Goal: Check status: Check status

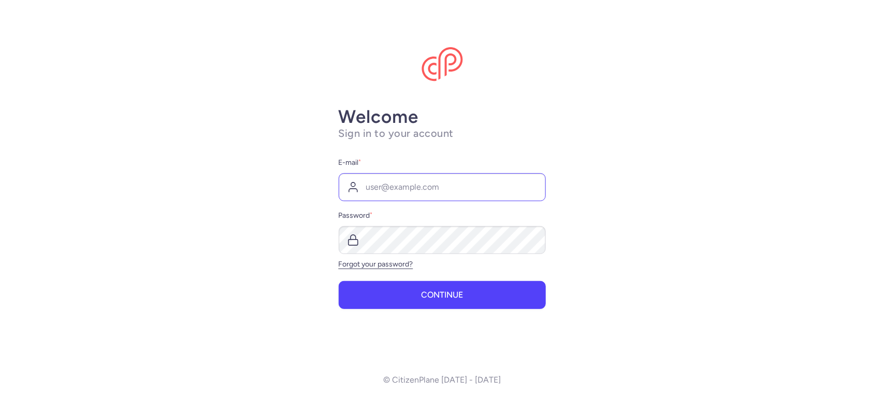
click at [409, 190] on input "E-mail *" at bounding box center [442, 187] width 207 height 28
type input "[PERSON_NAME][EMAIL_ADDRESS][DOMAIN_NAME]"
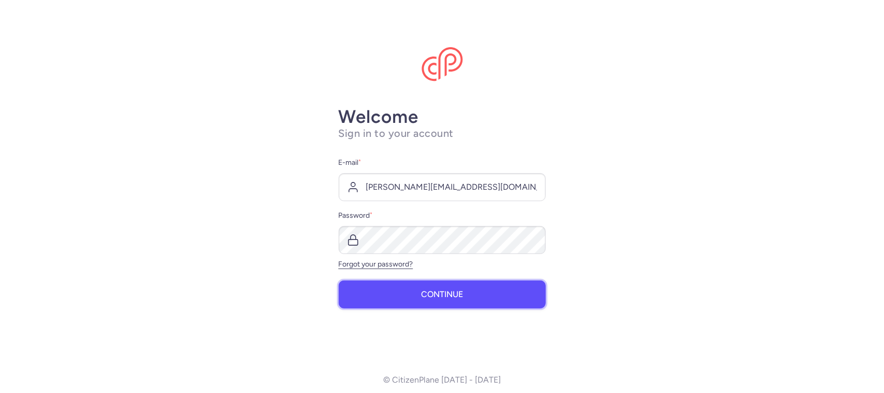
click at [418, 294] on button "Continue" at bounding box center [442, 294] width 207 height 28
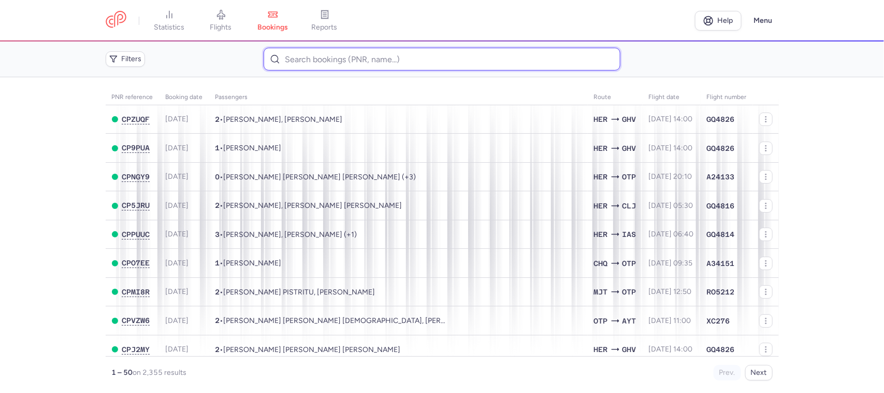
click at [316, 62] on input at bounding box center [442, 59] width 357 height 23
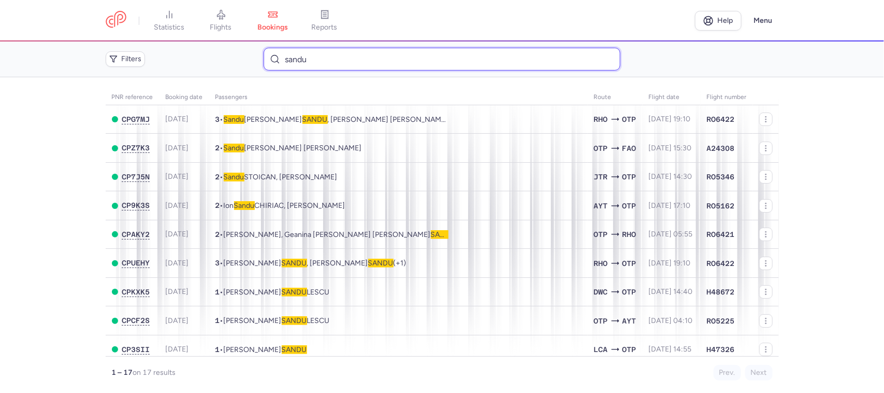
type input "sandu"
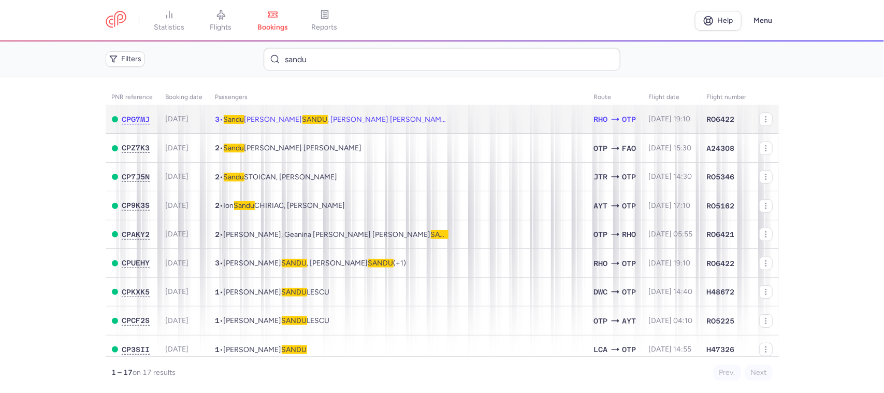
click at [307, 117] on span "[PERSON_NAME] Madalina [PERSON_NAME] [PERSON_NAME] (+1)" at bounding box center [355, 119] width 263 height 9
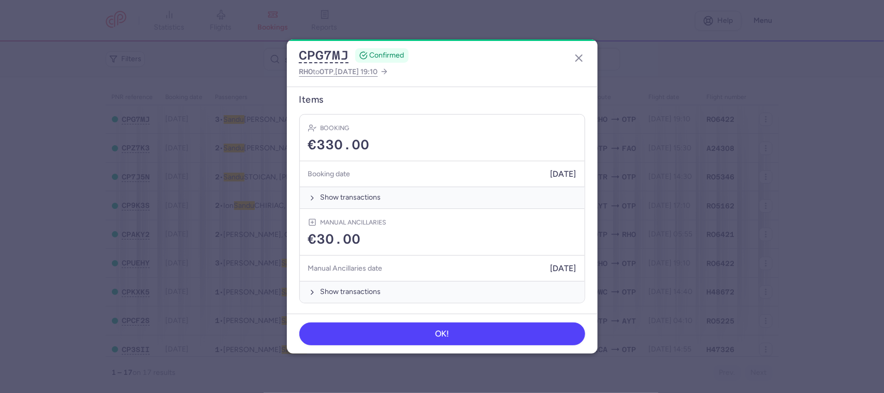
scroll to position [399, 0]
click at [571, 52] on button "button" at bounding box center [579, 58] width 17 height 17
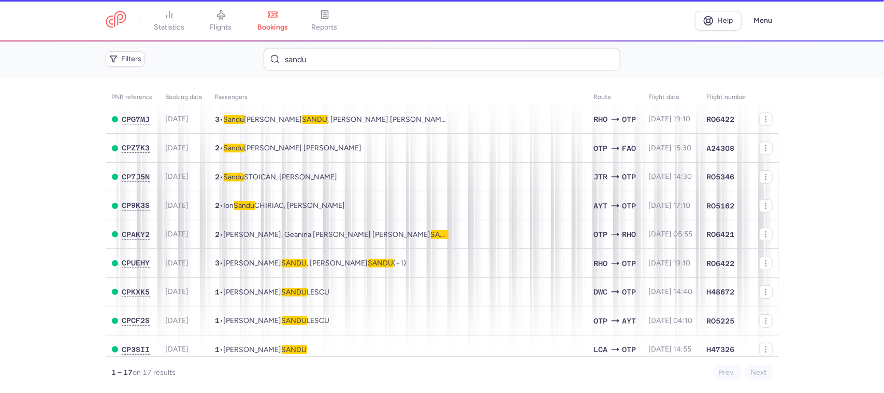
click at [575, 55] on dialog "CPG7MJ CONFIRMED RHO to OTP , [DATE] 19:10 General information CP reference CPG…" at bounding box center [442, 196] width 851 height 314
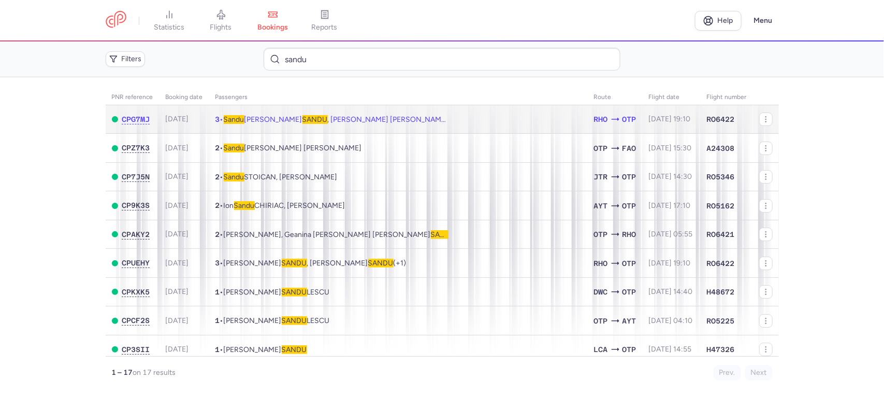
click at [295, 118] on span "[PERSON_NAME] Madalina [PERSON_NAME] [PERSON_NAME] (+1)" at bounding box center [355, 119] width 263 height 9
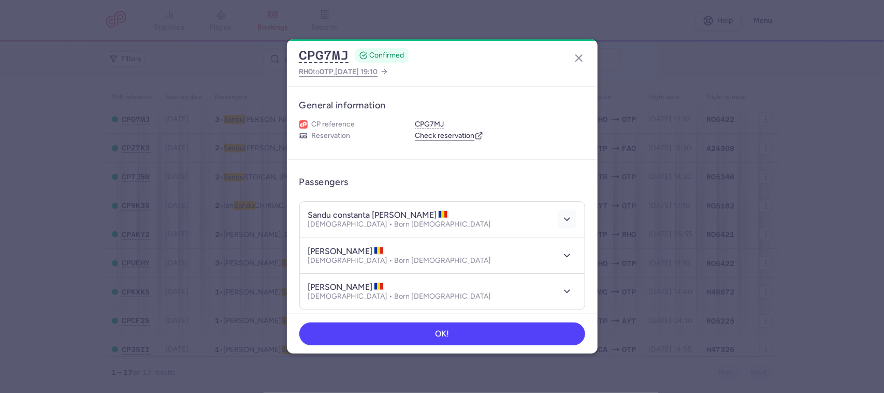
click at [562, 218] on icon "button" at bounding box center [567, 219] width 10 height 10
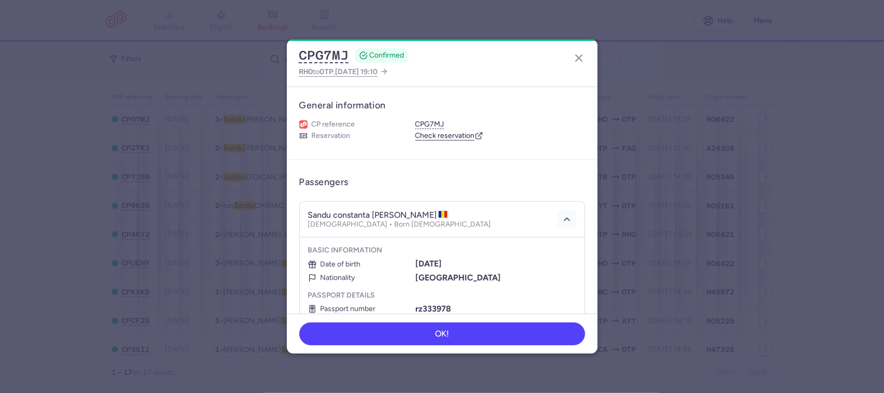
click at [562, 219] on icon "button" at bounding box center [567, 219] width 10 height 10
